Goal: Task Accomplishment & Management: Use online tool/utility

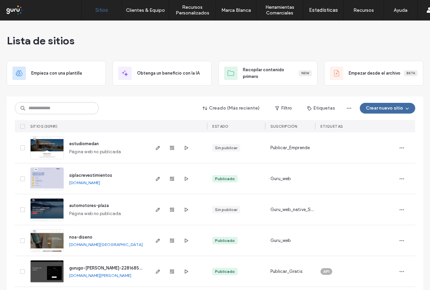
click at [34, 109] on input at bounding box center [57, 108] width 84 height 12
type input "**********"
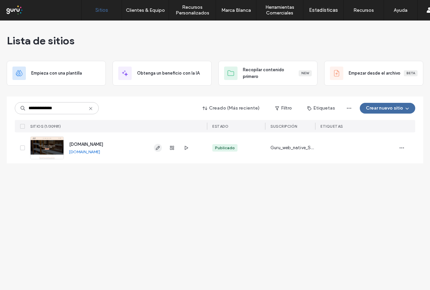
click at [157, 149] on icon "button" at bounding box center [157, 147] width 5 height 5
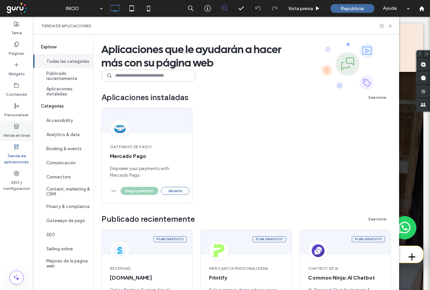
click at [17, 127] on icon at bounding box center [16, 126] width 5 height 5
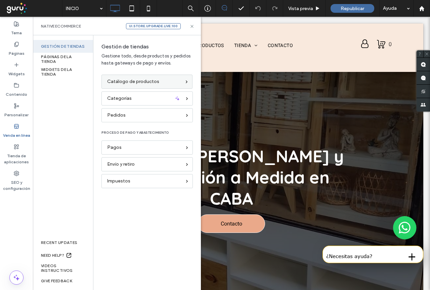
click at [126, 84] on span "Catálogo de productos" at bounding box center [133, 81] width 52 height 7
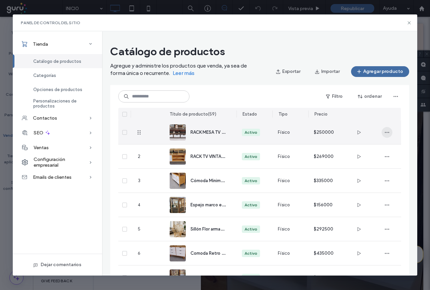
click at [387, 132] on icon "button" at bounding box center [387, 132] width 5 height 5
click at [209, 132] on span "RACK MESA TV 1.20 INDUSTRIAL 3 CAJONES" at bounding box center [235, 132] width 89 height 6
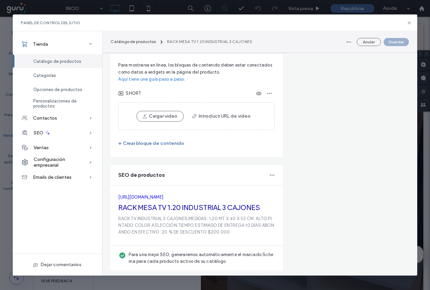
scroll to position [708, 0]
click at [408, 21] on icon at bounding box center [409, 22] width 5 height 5
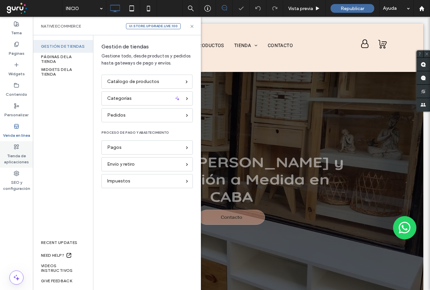
scroll to position [0, 0]
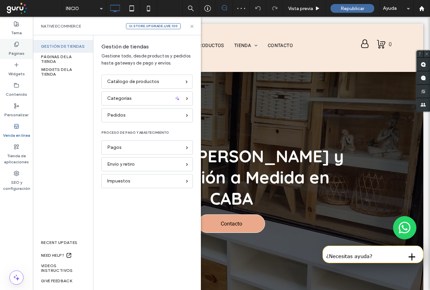
click at [16, 50] on label "Páginas" at bounding box center [17, 51] width 16 height 9
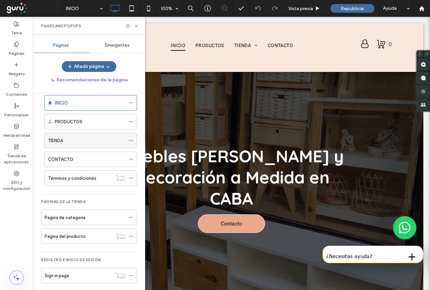
scroll to position [15, 0]
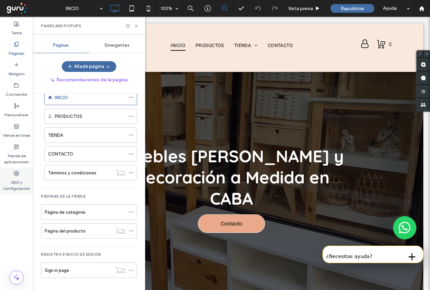
click at [18, 182] on label "SEO y configuración" at bounding box center [16, 183] width 33 height 15
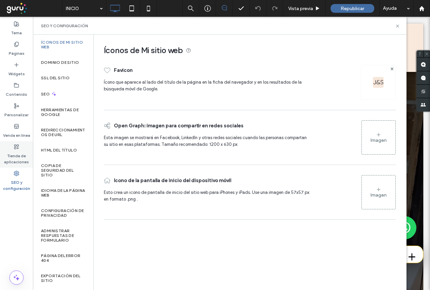
click at [8, 157] on label "Tienda de aplicaciones" at bounding box center [16, 157] width 33 height 15
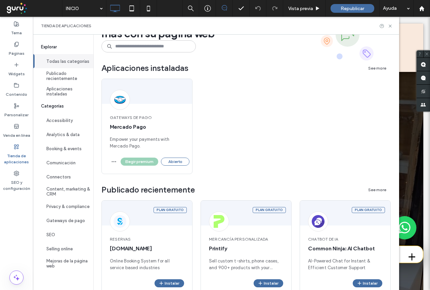
scroll to position [0, 0]
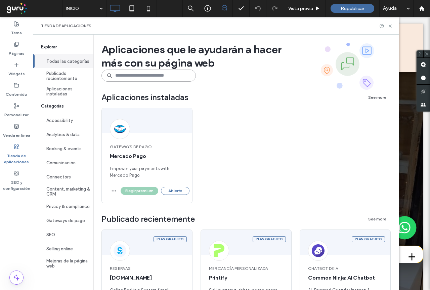
click at [143, 76] on input at bounding box center [149, 76] width 94 height 12
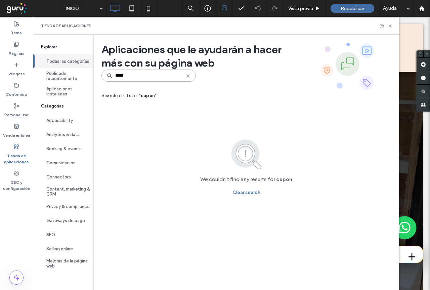
type input "*****"
click at [17, 88] on icon at bounding box center [16, 85] width 5 height 5
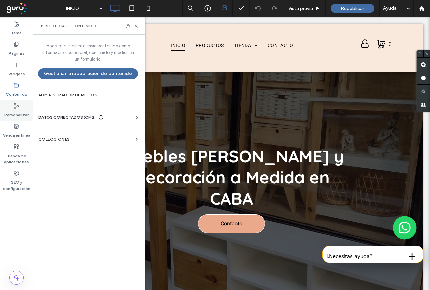
click at [16, 107] on icon at bounding box center [16, 105] width 5 height 5
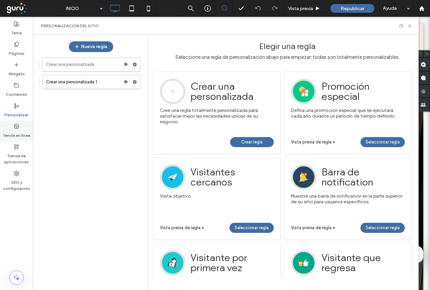
click at [19, 135] on label "Venda en línea" at bounding box center [16, 133] width 27 height 9
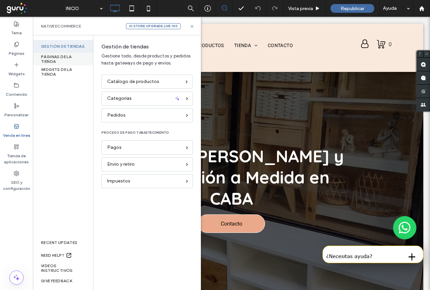
click at [71, 57] on div "PÁGINAS DE LA TIENDA" at bounding box center [63, 59] width 60 height 13
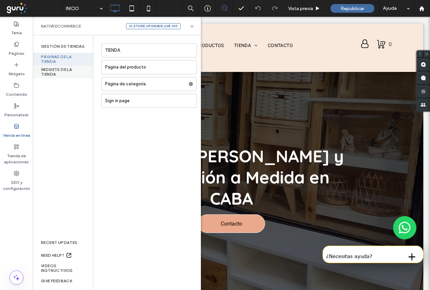
click at [62, 71] on div "WIDGETS DE LA TIENDA" at bounding box center [63, 72] width 60 height 13
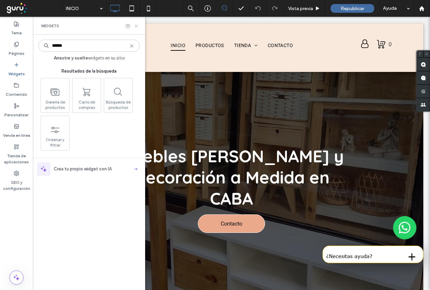
click at [137, 25] on icon at bounding box center [136, 26] width 5 height 5
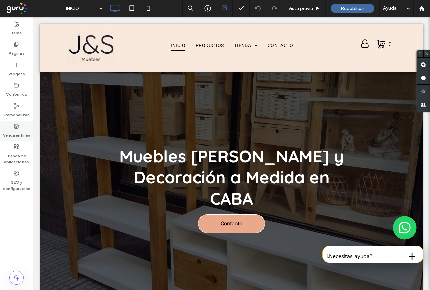
click at [13, 134] on label "Venda en línea" at bounding box center [16, 133] width 27 height 9
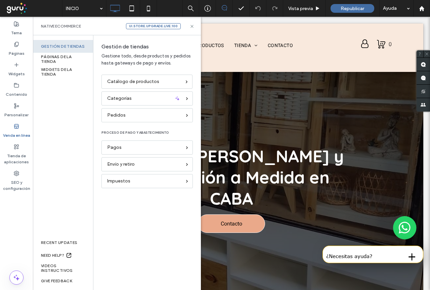
click at [58, 46] on div "Gestión de tiendas" at bounding box center [63, 46] width 60 height 13
click at [122, 115] on span "Pedidos" at bounding box center [116, 115] width 18 height 7
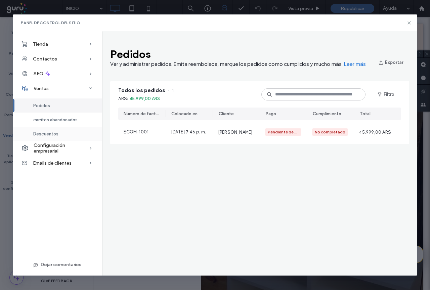
click at [46, 131] on div "Descuentos" at bounding box center [57, 134] width 89 height 14
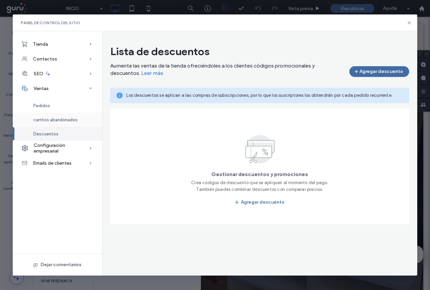
click at [47, 122] on span "carritos abandonados" at bounding box center [55, 119] width 44 height 5
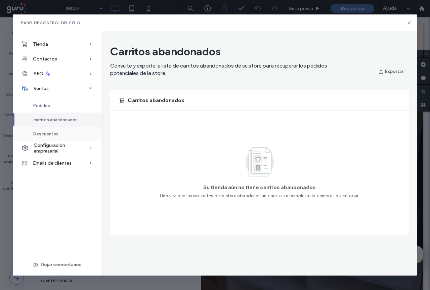
click at [47, 136] on span "Descuentos" at bounding box center [45, 133] width 25 height 5
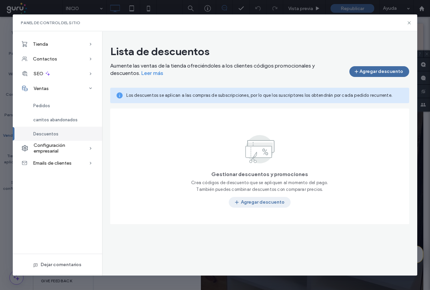
click at [264, 202] on button "Agregar descuento" at bounding box center [260, 202] width 62 height 11
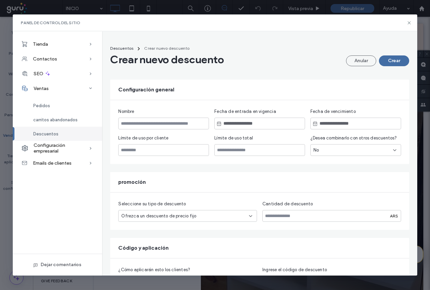
scroll to position [20, 0]
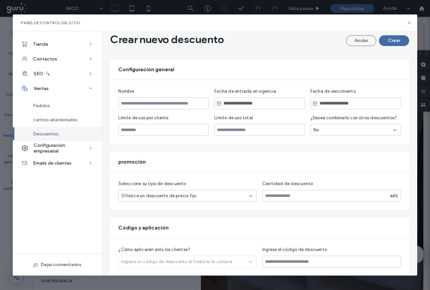
click at [159, 265] on div "¿Cómo aplicarán esto los clientes? Ingrese un código de descuento al finalizar …" at bounding box center [187, 256] width 139 height 21
click at [129, 263] on div "¿Cómo aplicarán esto los clientes? Ingrese un código de descuento al finalizar …" at bounding box center [187, 256] width 139 height 21
drag, startPoint x: 131, startPoint y: 263, endPoint x: 200, endPoint y: 263, distance: 69.6
click at [200, 263] on div "¿Cómo aplicarán esto los clientes? Ingrese un código de descuento al finalizar …" at bounding box center [187, 256] width 139 height 21
click at [50, 135] on span "Descuentos" at bounding box center [45, 133] width 25 height 5
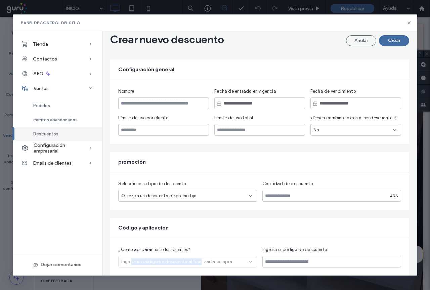
scroll to position [0, 0]
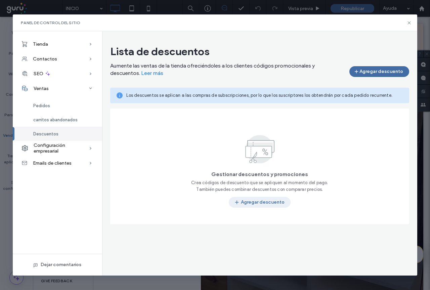
click at [250, 204] on button "Agregar descuento" at bounding box center [260, 202] width 62 height 11
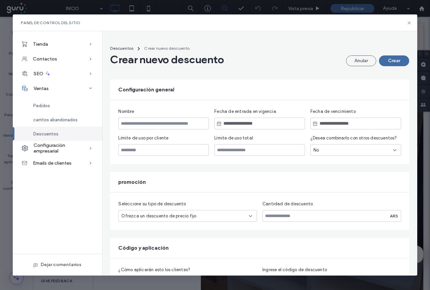
click at [53, 136] on div "Descuentos" at bounding box center [57, 134] width 89 height 14
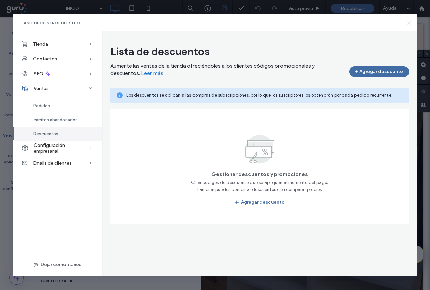
click at [409, 25] on icon at bounding box center [409, 22] width 5 height 5
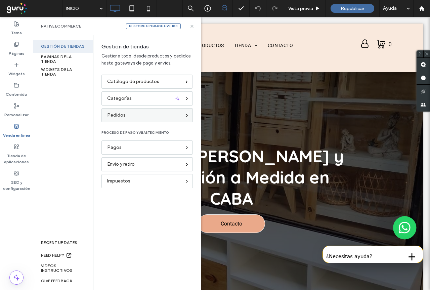
click at [118, 116] on span "Pedidos" at bounding box center [116, 115] width 18 height 7
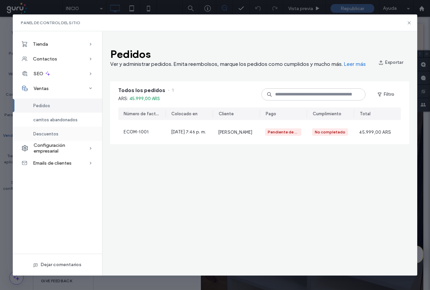
click at [46, 135] on span "Descuentos" at bounding box center [45, 133] width 25 height 5
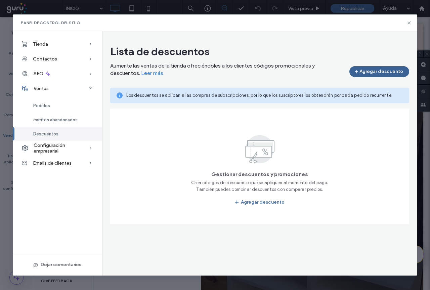
click at [368, 73] on button "Agregar descuento" at bounding box center [380, 71] width 60 height 11
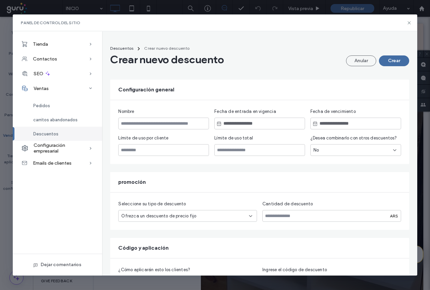
scroll to position [20, 0]
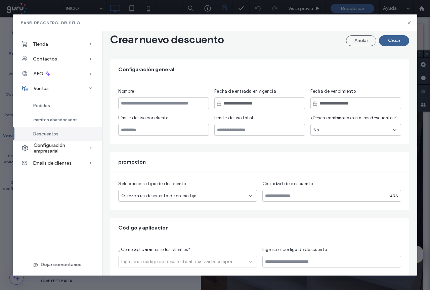
click at [397, 42] on button "Crear" at bounding box center [394, 40] width 30 height 11
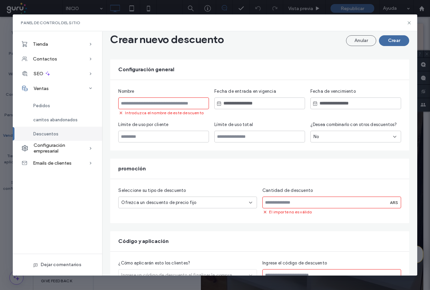
click at [304, 51] on div "Descuentos Crear nuevo descuento Crear nuevo descuento Anular Crear Configuraci…" at bounding box center [259, 159] width 315 height 274
click at [122, 113] on icon at bounding box center [120, 112] width 5 height 5
click at [49, 135] on span "Descuentos" at bounding box center [45, 133] width 25 height 5
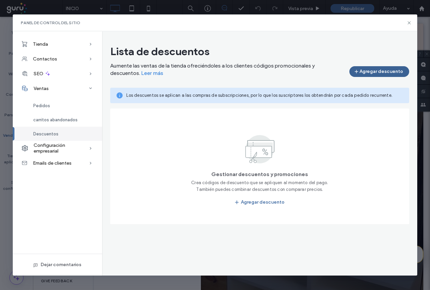
click at [387, 74] on button "Agregar descuento" at bounding box center [380, 71] width 60 height 11
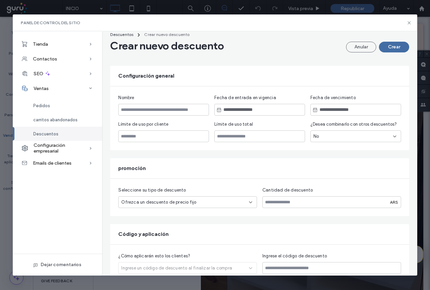
scroll to position [20, 0]
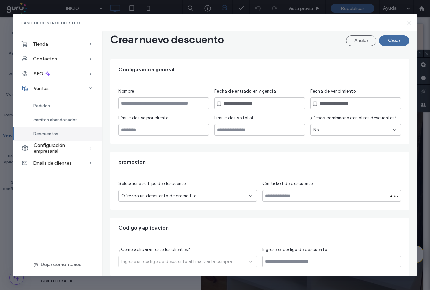
click at [407, 22] on icon at bounding box center [409, 22] width 5 height 5
